Goal: Task Accomplishment & Management: Manage account settings

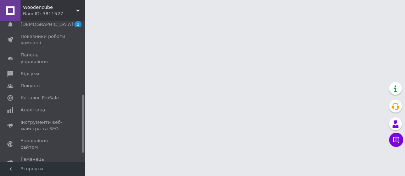
scroll to position [198, 0]
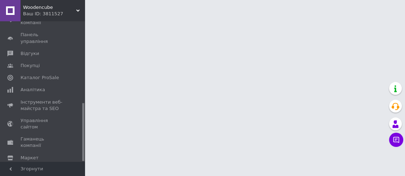
click at [31, 167] on span "Налаштування" at bounding box center [39, 170] width 36 height 6
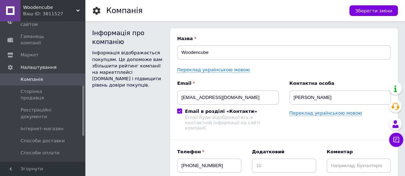
scroll to position [184, 0]
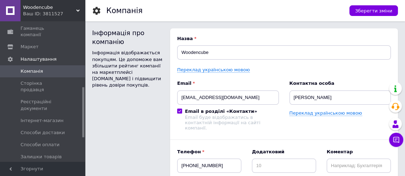
click at [31, 129] on span "Способи доставки" at bounding box center [43, 132] width 44 height 6
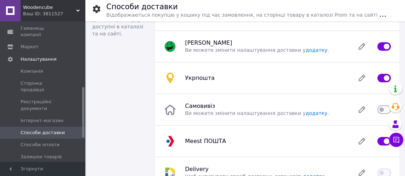
scroll to position [30, 0]
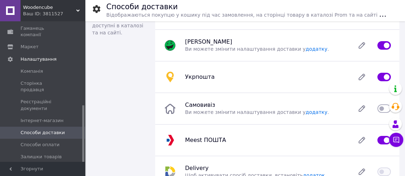
click at [363, 146] on icon at bounding box center [362, 140] width 14 height 14
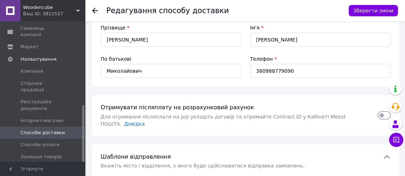
scroll to position [107, 0]
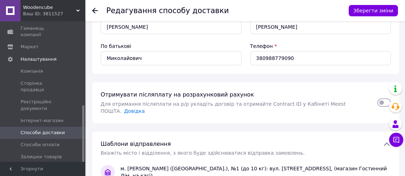
click at [389, 99] on input "checkbox" at bounding box center [384, 102] width 13 height 7
checkbox input "true"
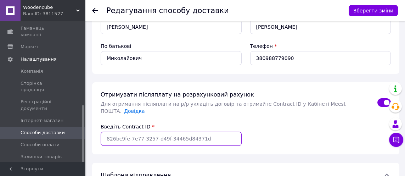
click at [208, 132] on input "Введіть Contract ID" at bounding box center [171, 139] width 141 height 14
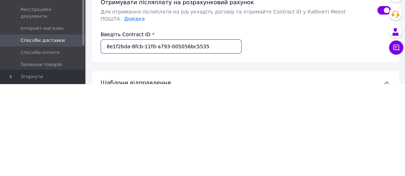
type input "8e1f2bda-8fcb-11f0-a793-005056bc5535"
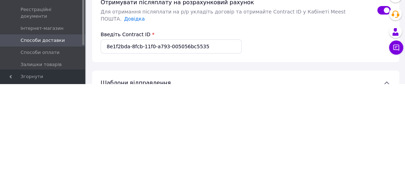
click at [288, 128] on div "Введіть Contract ID * 8e1f2bda-8fcb-11f0-a793-005056bc5535" at bounding box center [245, 134] width 299 height 23
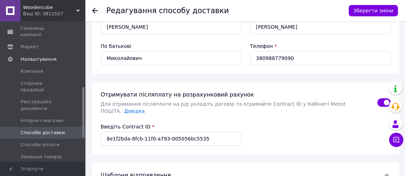
click at [377, 9] on button "Зберегти зміни" at bounding box center [373, 10] width 49 height 11
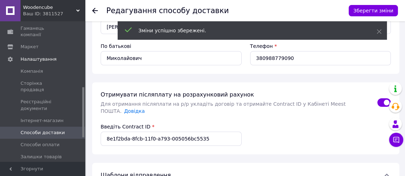
click at [66, 142] on span at bounding box center [76, 145] width 20 height 6
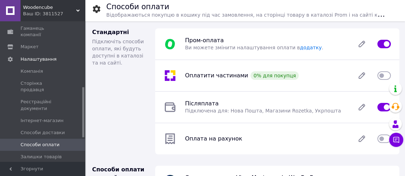
click at [330, 110] on div "Післяплата   Підключена для: Нова Пошта, Магазини Rozetka, Укрпошта" at bounding box center [266, 107] width 170 height 14
click at [364, 110] on icon at bounding box center [362, 107] width 14 height 14
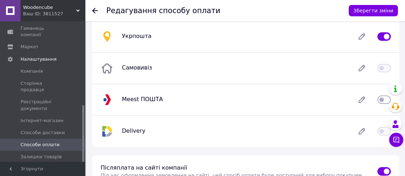
scroll to position [147, 0]
click at [384, 99] on input "checkbox" at bounding box center [384, 99] width 13 height 7
checkbox input "true"
click at [363, 99] on icon at bounding box center [362, 99] width 6 height 6
